Goal: Obtain resource: Download file/media

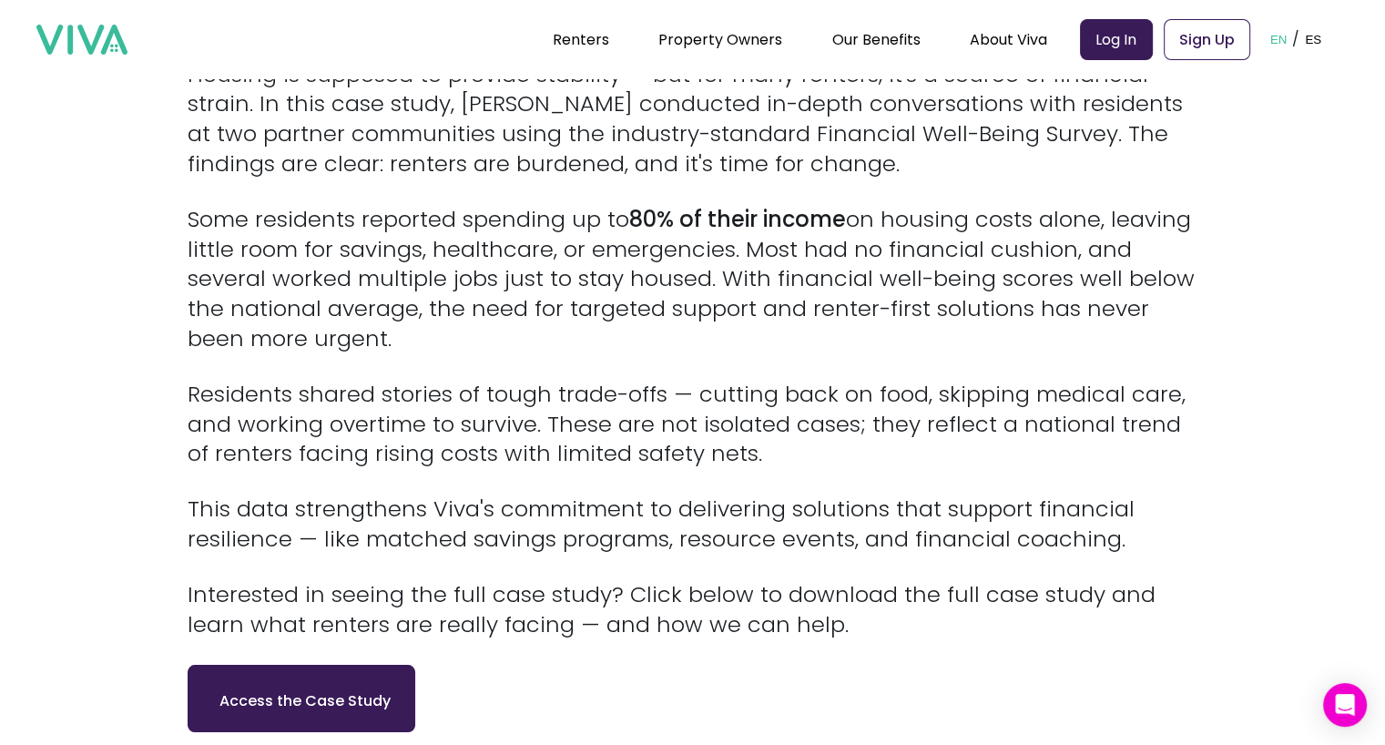
scroll to position [1005, 0]
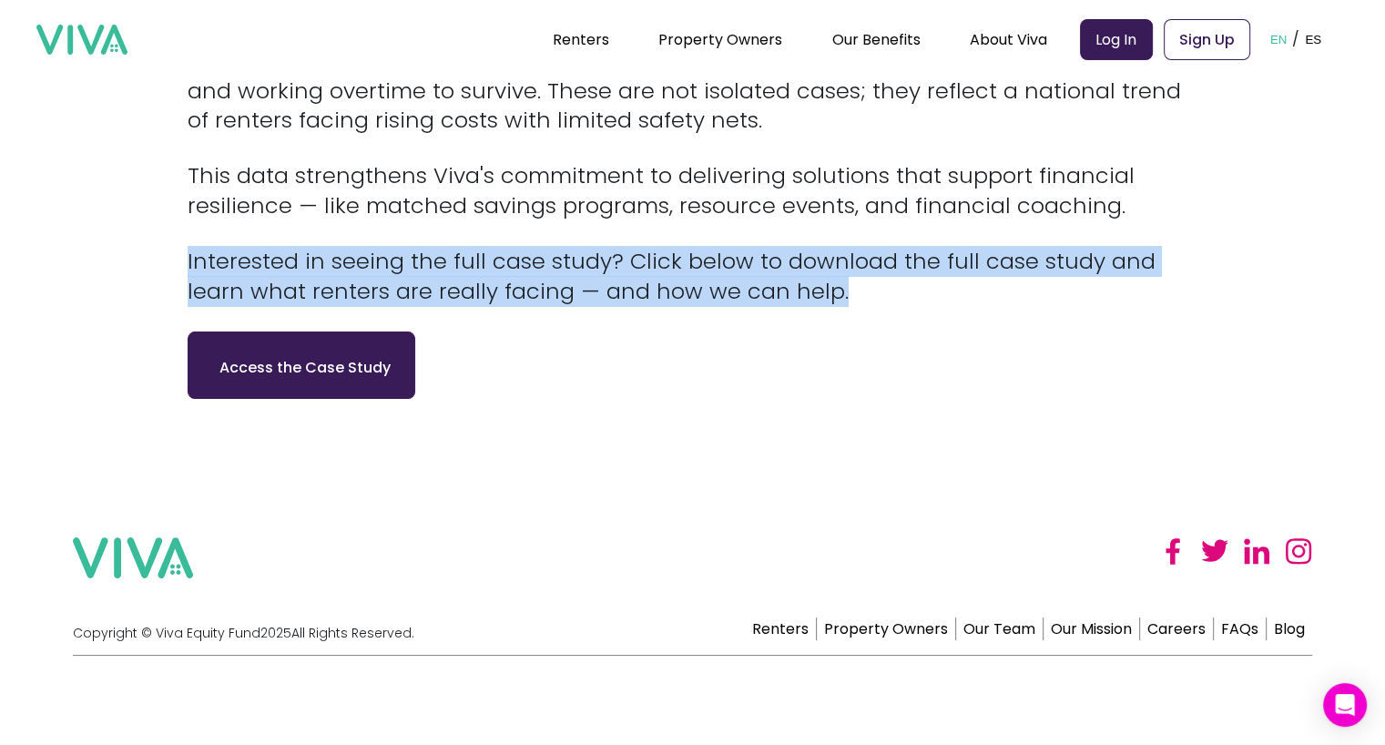
drag, startPoint x: 781, startPoint y: 289, endPoint x: 196, endPoint y: 259, distance: 586.1
click at [196, 259] on p "Interested in seeing the full case study? Click below to download the full case…" at bounding box center [693, 277] width 1010 height 60
copy p "Interested in seeing the full case study? Click below to download the full case…"
click at [550, 281] on p "Interested in seeing the full case study? Click below to download the full case…" at bounding box center [693, 277] width 1010 height 60
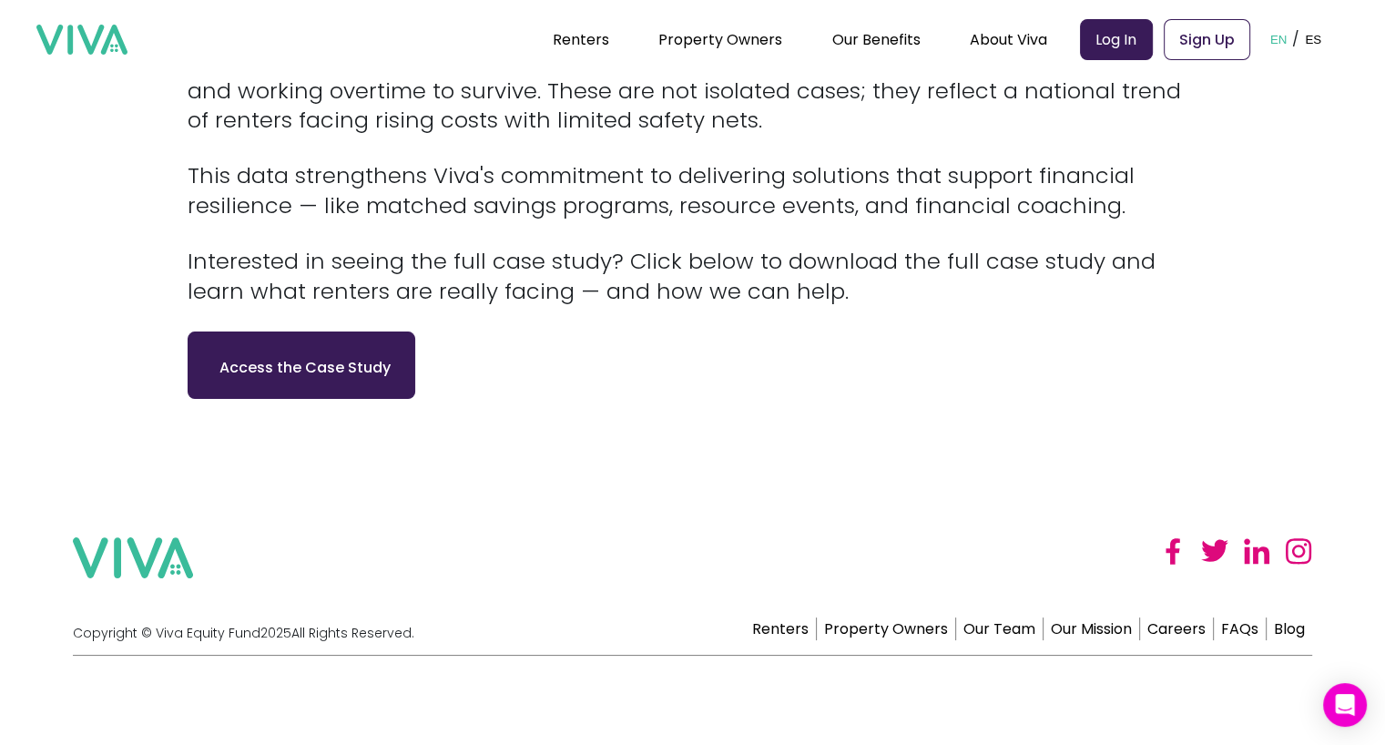
click at [388, 360] on link "Access the Case Study" at bounding box center [301, 365] width 182 height 36
drag, startPoint x: 255, startPoint y: 392, endPoint x: 91, endPoint y: 333, distance: 174.2
click at [280, 367] on link "Access the Case Study" at bounding box center [301, 365] width 182 height 36
click at [593, 376] on div "Access the Case Study" at bounding box center [693, 364] width 1010 height 67
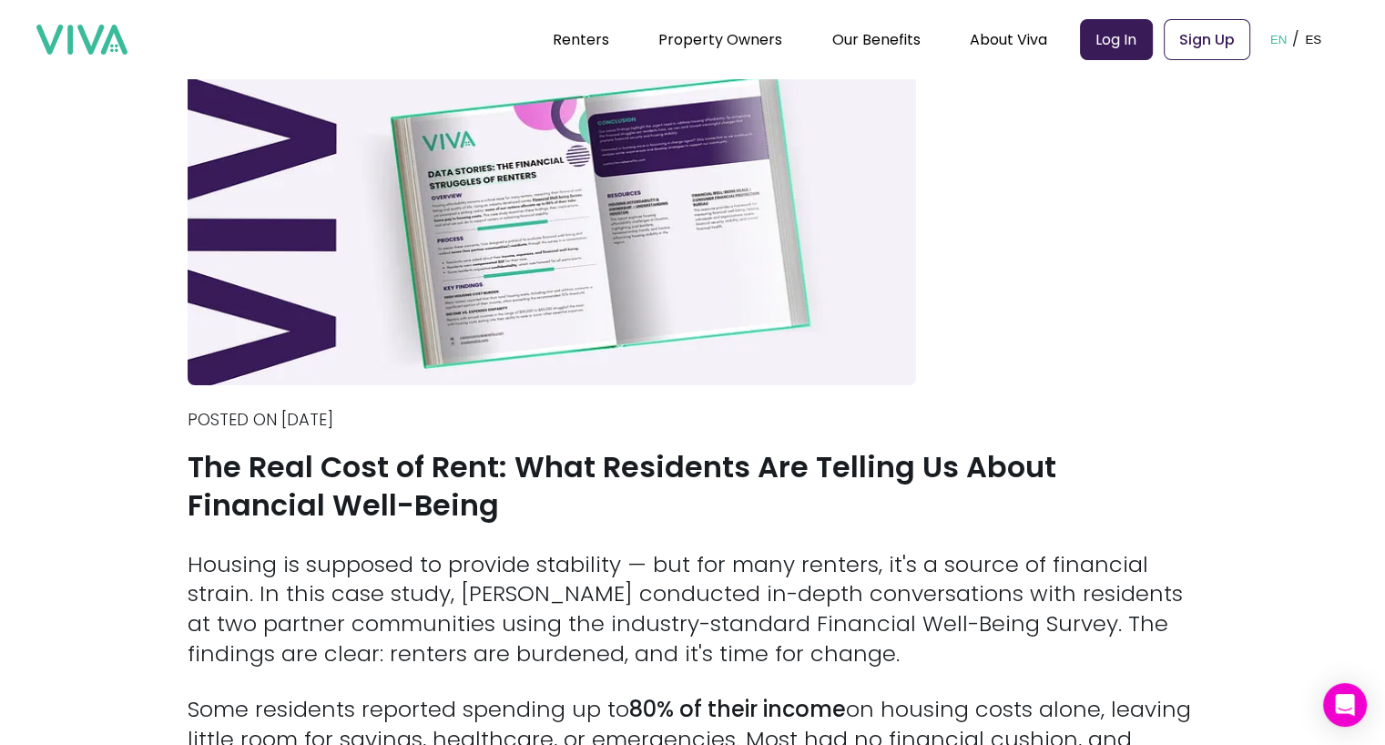
scroll to position [0, 0]
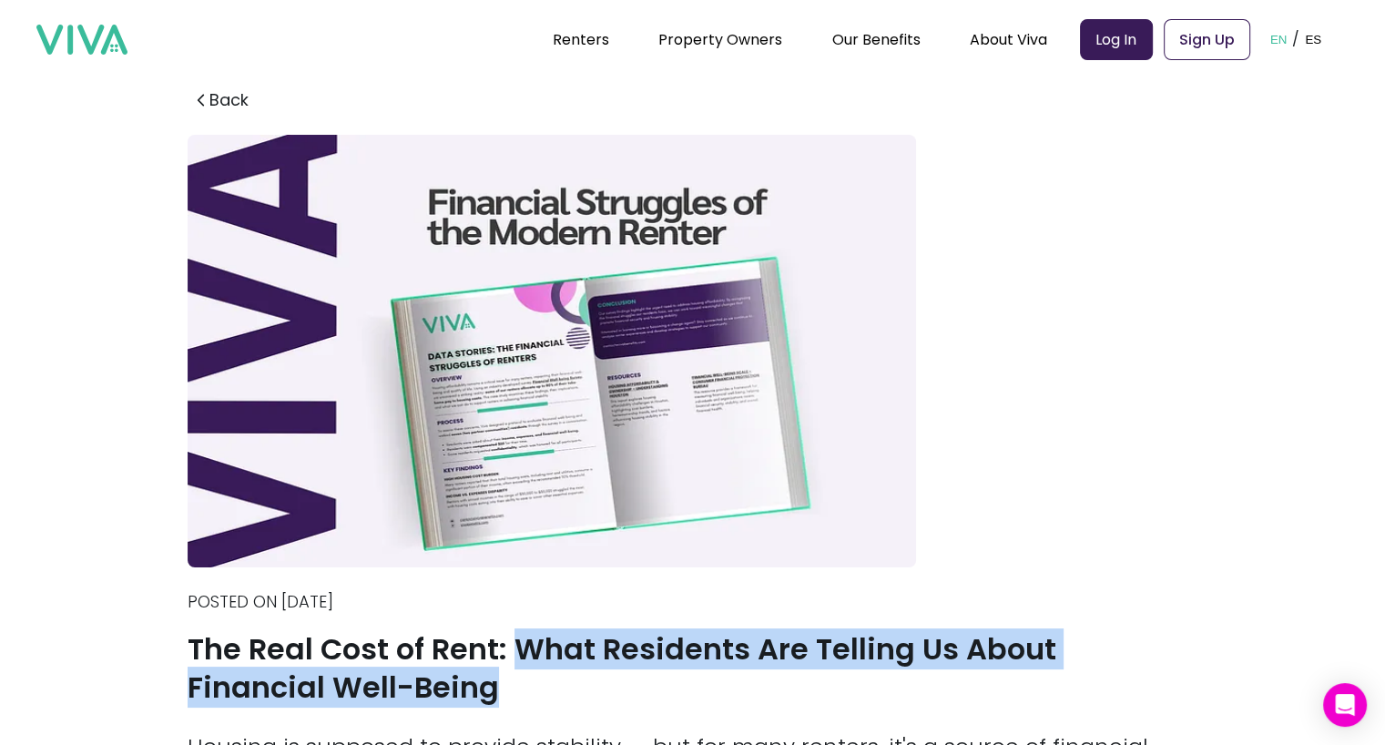
drag, startPoint x: 520, startPoint y: 658, endPoint x: 528, endPoint y: 704, distance: 46.2
click at [528, 704] on h1 "The Real Cost of Rent: What Residents Are Telling Us About Financial Well-Being" at bounding box center [693, 668] width 1010 height 76
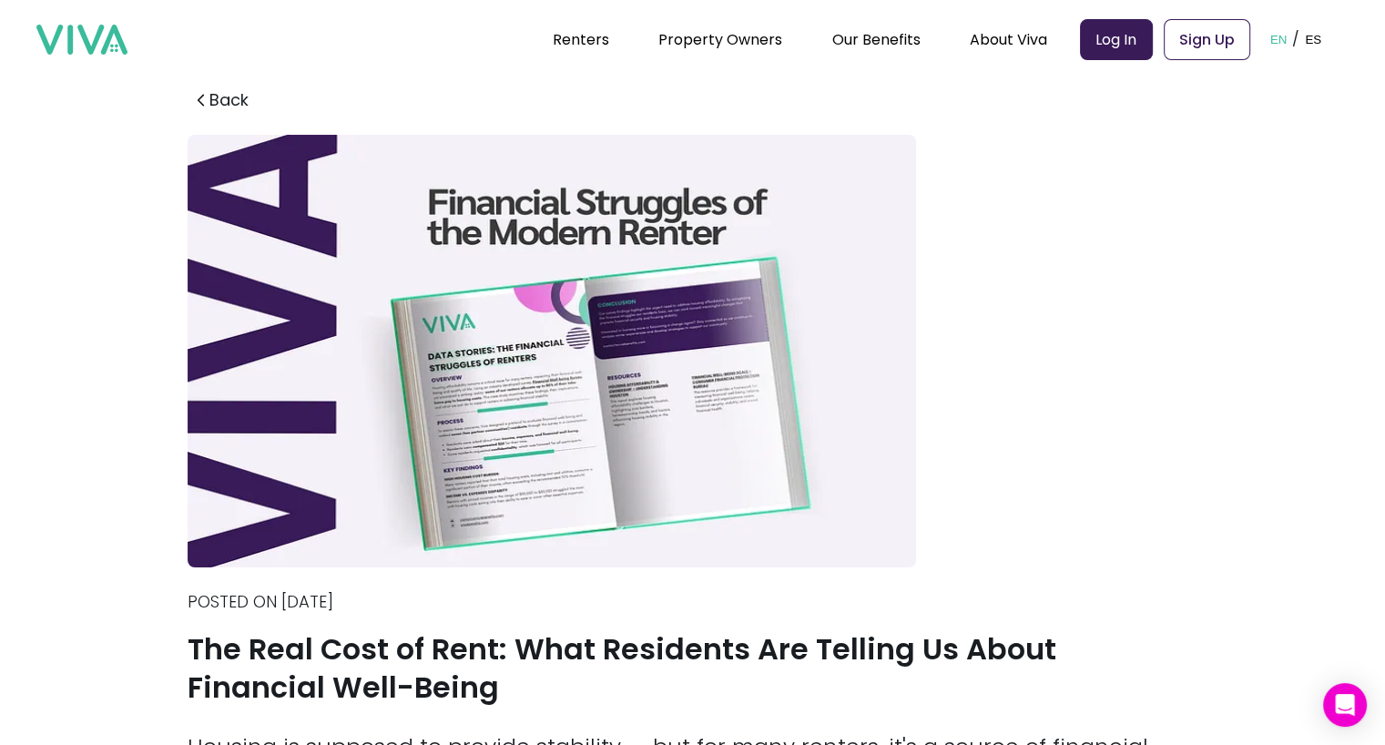
click at [996, 553] on div "Back Posted on [DATE] The Real Cost of Rent: What Residents Are Telling Us Abou…" at bounding box center [693, 738] width 1010 height 1331
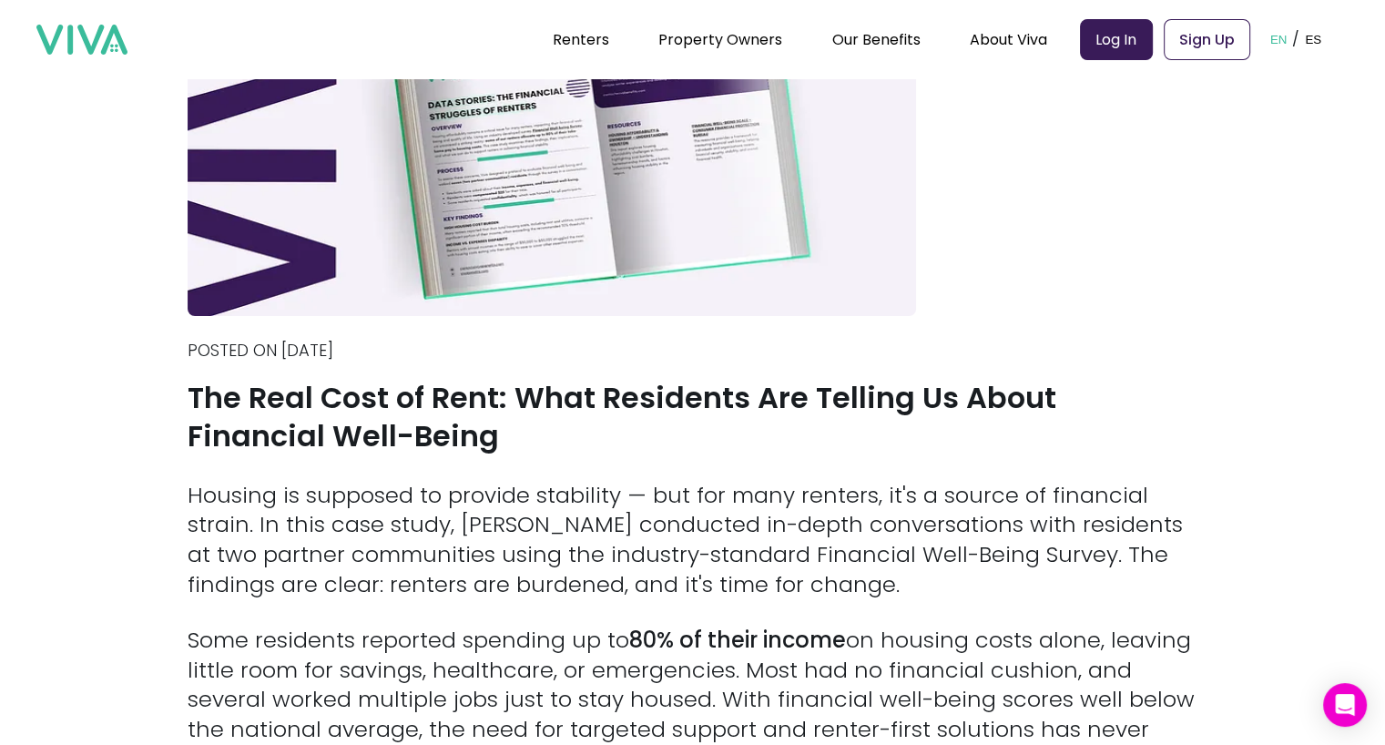
scroll to position [259, 0]
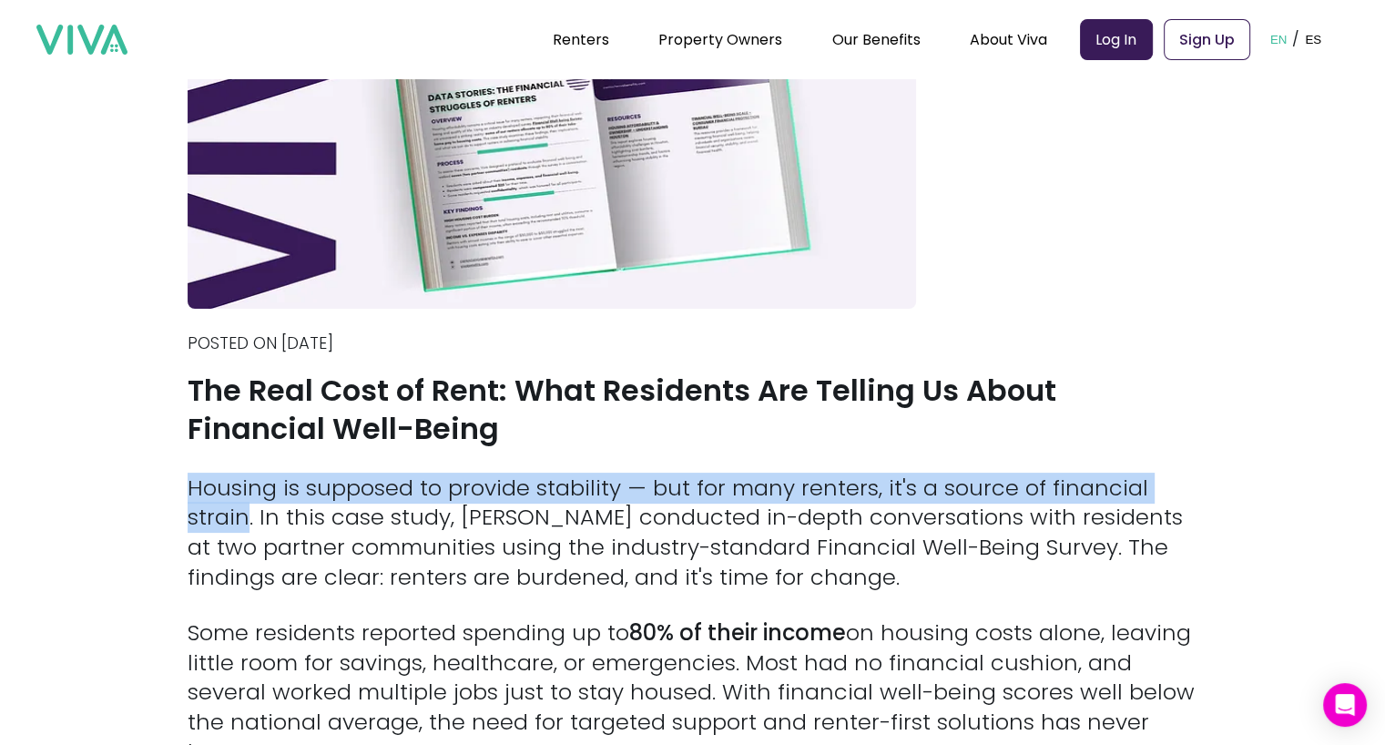
drag, startPoint x: 254, startPoint y: 515, endPoint x: 193, endPoint y: 494, distance: 64.5
click at [193, 494] on section "Back Posted on [DATE] The Real Cost of Rent: What Residents Are Telling Us Abou…" at bounding box center [692, 465] width 1385 height 1360
copy p "Housing is supposed to provide stability — but for many renters, it's a source …"
